Goal: Navigation & Orientation: Find specific page/section

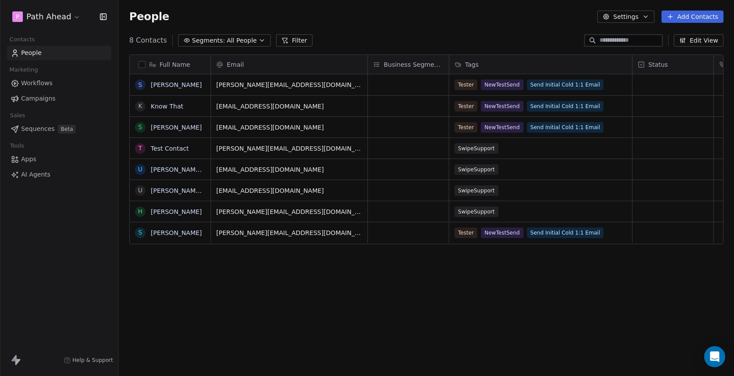
scroll to position [331, 615]
click at [394, 18] on div "People Settings Add Contacts" at bounding box center [426, 17] width 594 height 12
click at [715, 356] on icon "Open Intercom Messenger" at bounding box center [714, 356] width 10 height 11
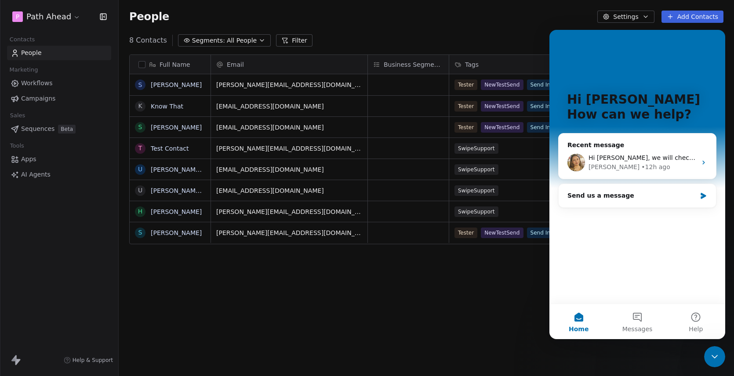
scroll to position [0, 0]
click at [525, 14] on div "People Settings Add Contacts" at bounding box center [426, 17] width 594 height 12
click at [714, 355] on icon "Close Intercom Messenger" at bounding box center [714, 357] width 11 height 11
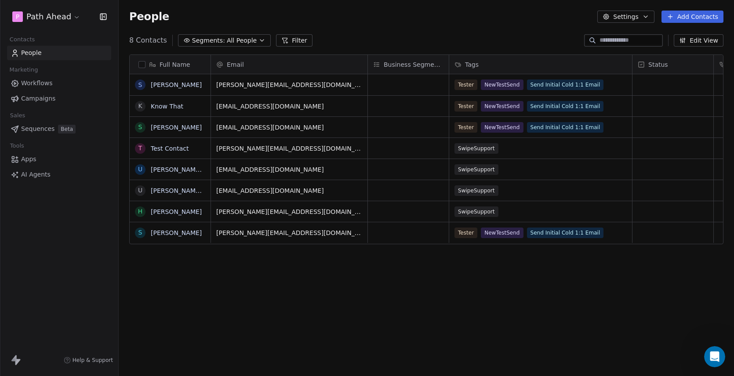
click at [44, 83] on span "Workflows" at bounding box center [37, 83] width 32 height 9
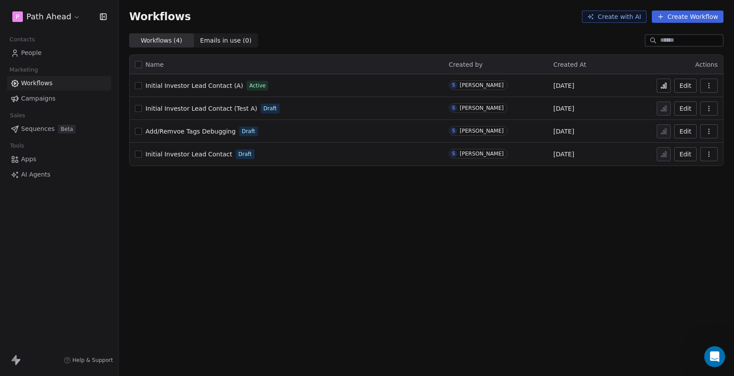
click at [32, 51] on span "People" at bounding box center [31, 52] width 21 height 9
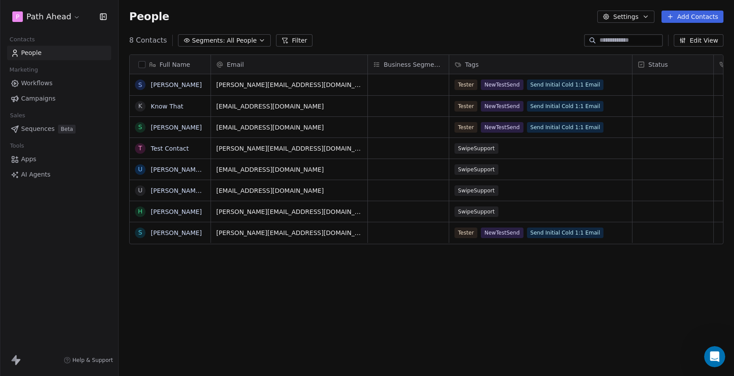
scroll to position [331, 615]
